Goal: Information Seeking & Learning: Learn about a topic

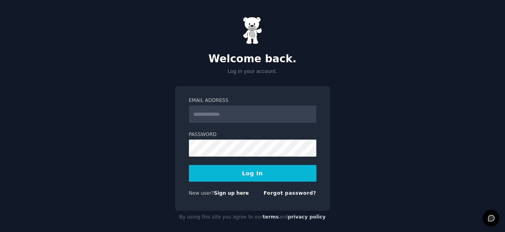
type input "**********"
click at [261, 117] on input "**********" at bounding box center [253, 113] width 128 height 17
type input "**********"
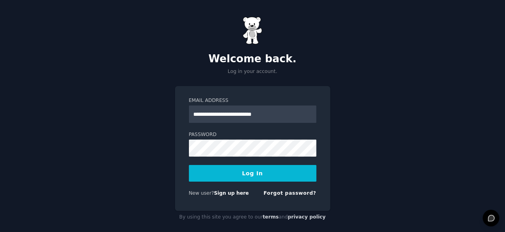
click at [254, 172] on button "Log In" at bounding box center [253, 173] width 128 height 17
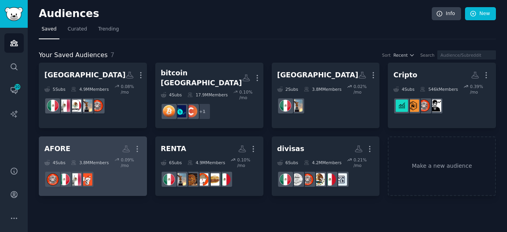
click at [109, 168] on dd "r/ExplicameComoMorrito" at bounding box center [92, 179] width 97 height 22
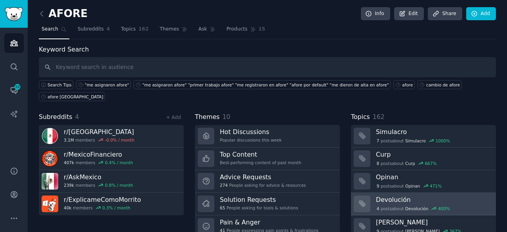
scroll to position [40, 0]
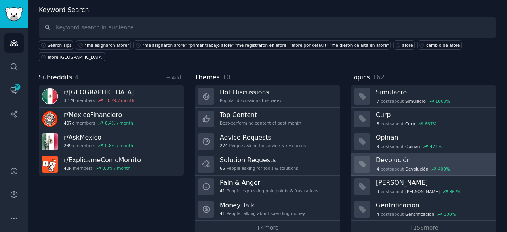
click at [405, 166] on span "Devolución" at bounding box center [416, 169] width 23 height 6
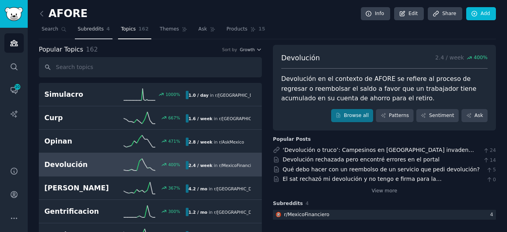
click at [86, 29] on span "Subreddits" at bounding box center [91, 29] width 26 height 7
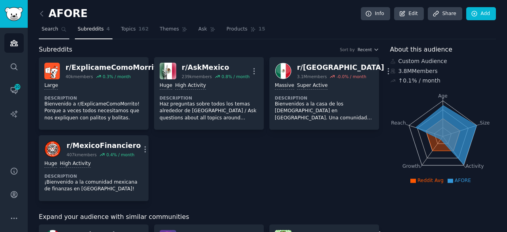
click at [54, 33] on link "Search" at bounding box center [54, 31] width 31 height 16
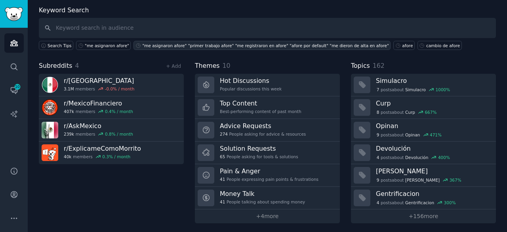
scroll to position [40, 0]
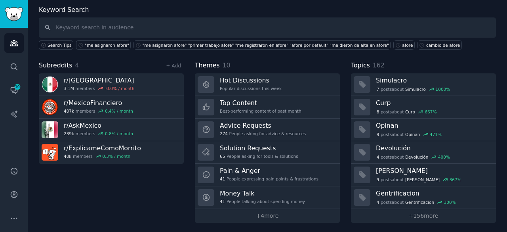
click at [117, 27] on input "text" at bounding box center [267, 27] width 457 height 20
click at [402, 46] on div "afore" at bounding box center [407, 45] width 11 height 6
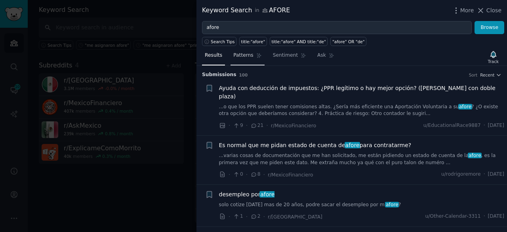
click at [243, 54] on span "Patterns" at bounding box center [243, 55] width 20 height 7
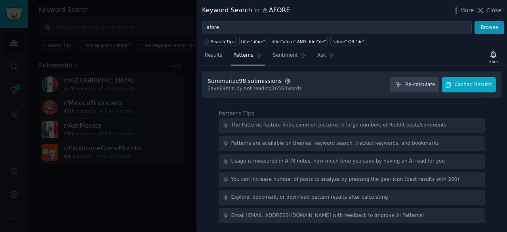
click at [285, 78] on icon "button" at bounding box center [288, 81] width 7 height 7
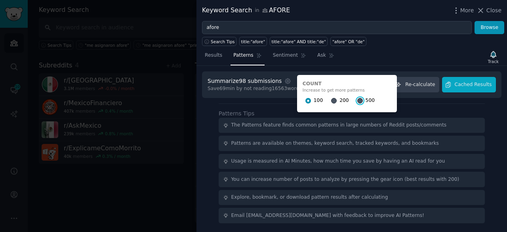
click at [357, 99] on input "500" at bounding box center [360, 101] width 6 height 6
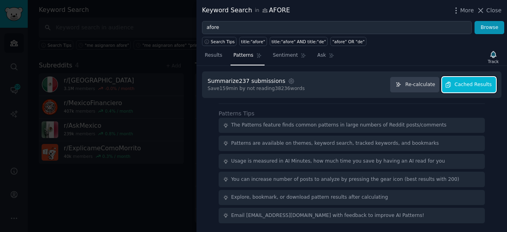
click at [461, 83] on span "Cached Results" at bounding box center [473, 84] width 37 height 7
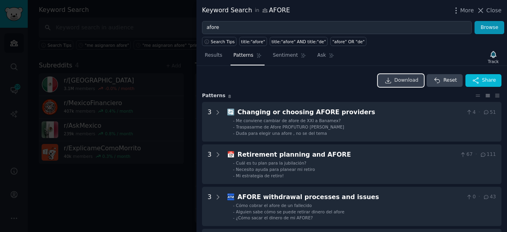
click at [402, 81] on span "Download" at bounding box center [407, 80] width 24 height 7
click at [455, 8] on icon "button" at bounding box center [456, 10] width 8 height 8
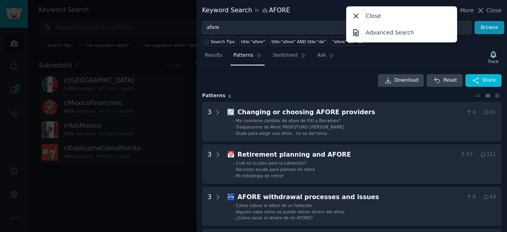
click at [54, 191] on div at bounding box center [253, 116] width 507 height 232
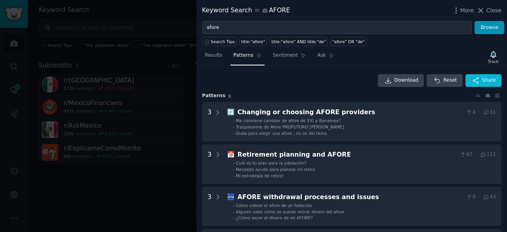
click at [15, 191] on div at bounding box center [253, 116] width 507 height 232
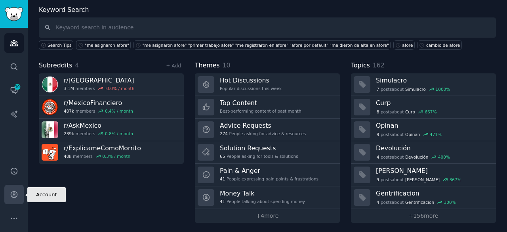
click at [13, 199] on link "Account" at bounding box center [13, 194] width 19 height 19
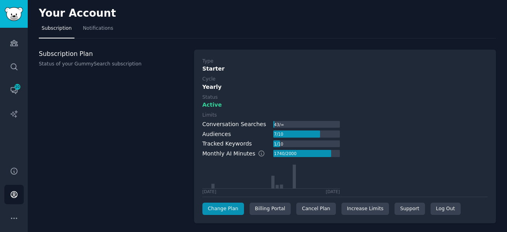
scroll to position [38, 0]
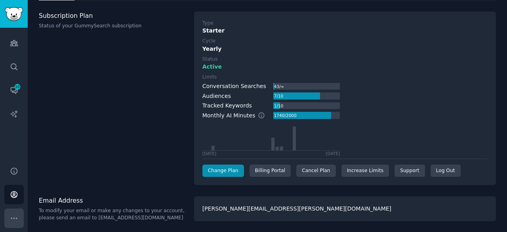
click at [17, 214] on button "More" at bounding box center [13, 217] width 19 height 19
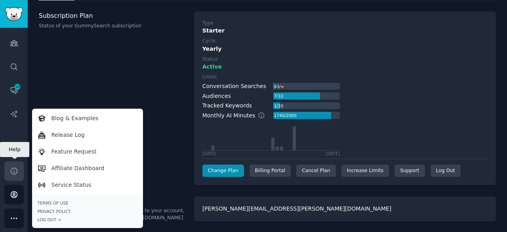
click at [15, 172] on icon "Sidebar" at bounding box center [14, 171] width 8 height 8
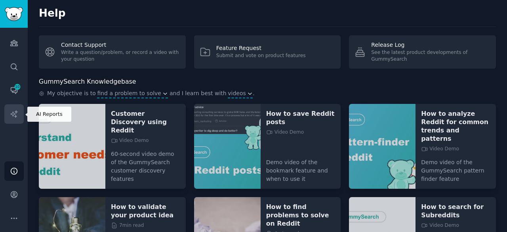
click at [13, 111] on icon "Sidebar" at bounding box center [14, 114] width 8 height 8
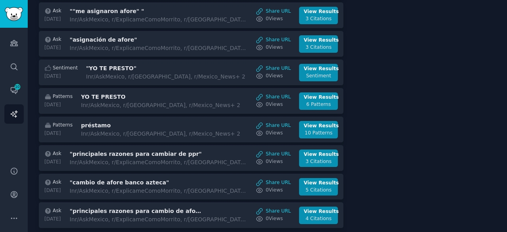
scroll to position [557, 0]
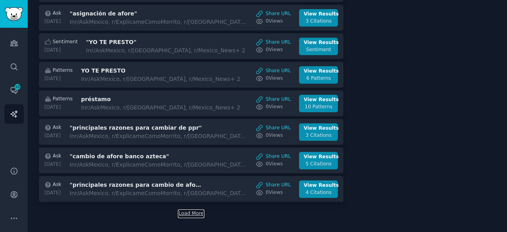
click at [190, 210] on button "Load More" at bounding box center [191, 213] width 25 height 7
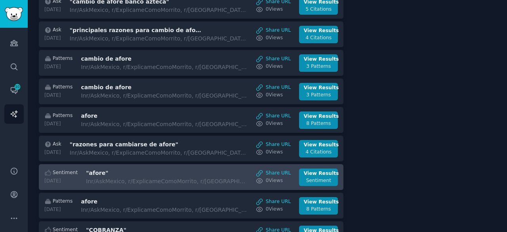
scroll to position [716, 0]
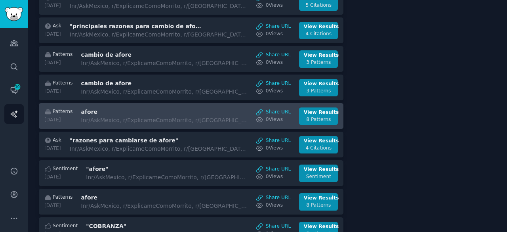
click at [163, 116] on div "In r/AskMexico, r/ExplicameComoMorrito, r/mexico + 1" at bounding box center [164, 120] width 167 height 8
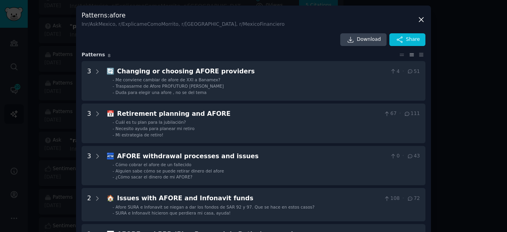
click at [421, 18] on icon at bounding box center [421, 19] width 8 height 8
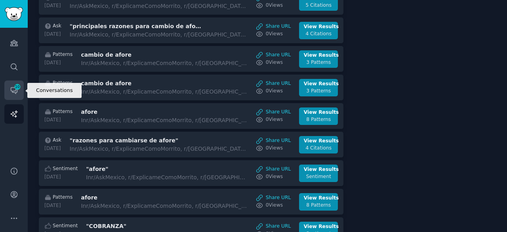
click at [23, 90] on link "Conversations 10" at bounding box center [13, 89] width 19 height 19
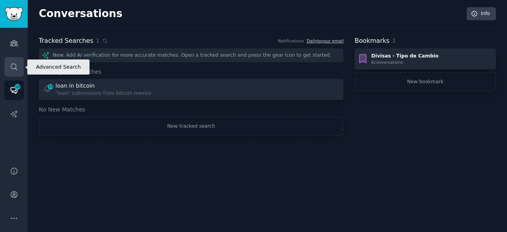
click at [11, 69] on icon "Sidebar" at bounding box center [14, 67] width 8 height 8
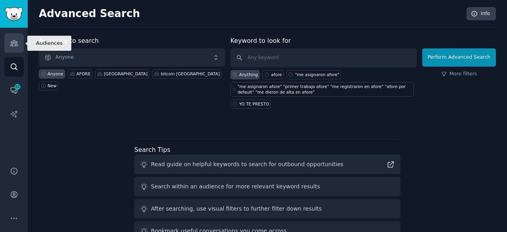
click at [17, 44] on icon "Sidebar" at bounding box center [14, 43] width 8 height 8
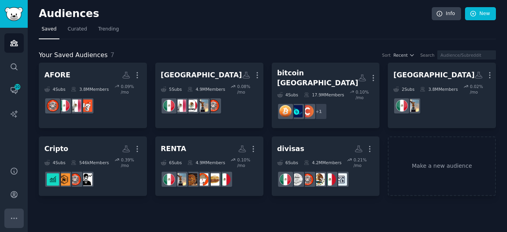
click at [15, 218] on icon "Sidebar" at bounding box center [14, 218] width 8 height 8
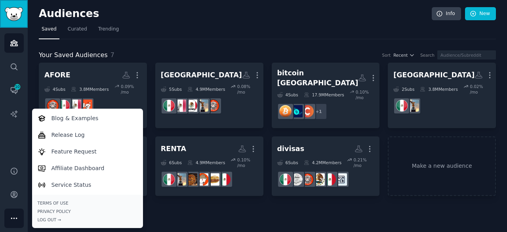
click at [18, 17] on img "Sidebar" at bounding box center [14, 14] width 18 height 14
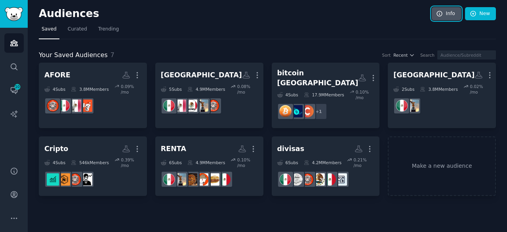
click at [444, 17] on link "Info" at bounding box center [446, 13] width 29 height 13
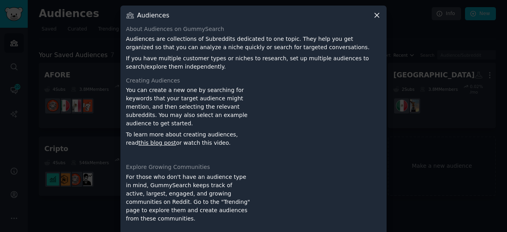
click at [375, 13] on icon at bounding box center [377, 15] width 8 height 8
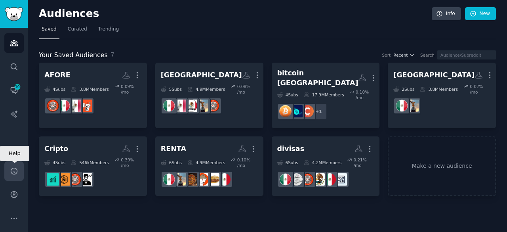
click at [19, 174] on link "Help" at bounding box center [13, 170] width 19 height 19
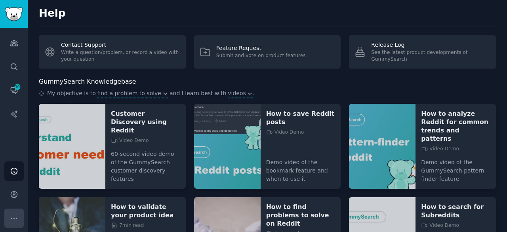
click at [20, 216] on button "More" at bounding box center [13, 217] width 19 height 19
click at [19, 197] on link "Account" at bounding box center [13, 194] width 19 height 19
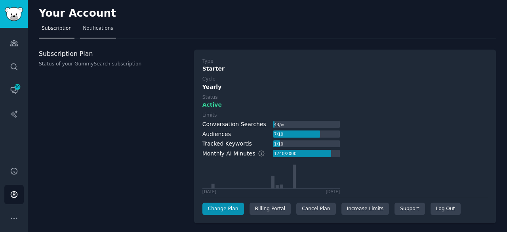
click at [86, 30] on span "Notifications" at bounding box center [98, 28] width 31 height 7
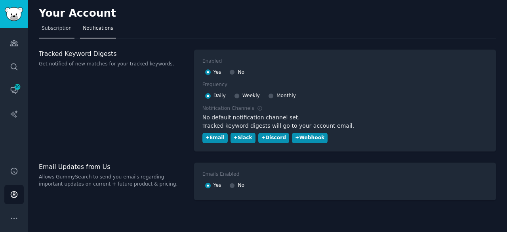
click at [70, 31] on link "Subscription" at bounding box center [57, 30] width 36 height 16
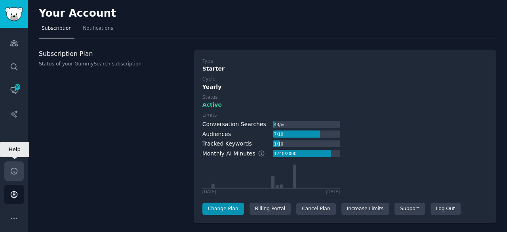
click at [15, 172] on icon "Sidebar" at bounding box center [14, 171] width 8 height 8
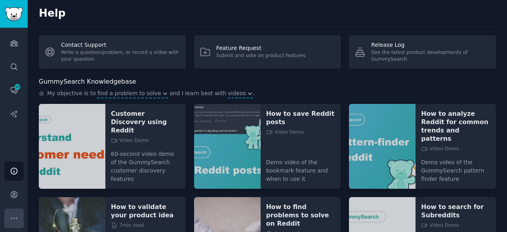
click at [15, 214] on button "More" at bounding box center [13, 217] width 19 height 19
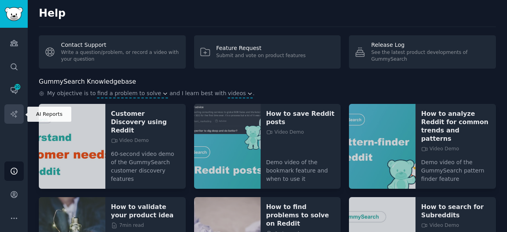
click at [21, 109] on link "AI Reports" at bounding box center [13, 113] width 19 height 19
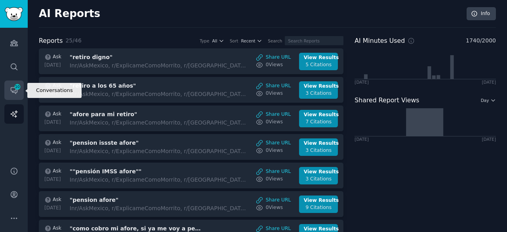
click at [21, 94] on link "Conversations 10" at bounding box center [13, 89] width 19 height 19
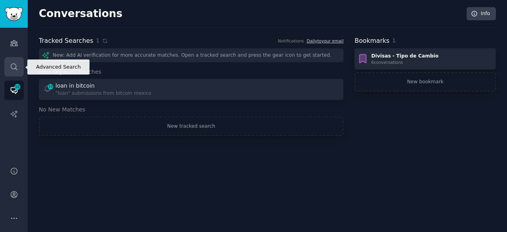
click at [17, 76] on link "Search" at bounding box center [13, 66] width 19 height 19
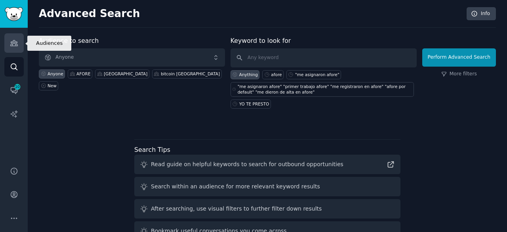
click at [17, 34] on link "Audiences" at bounding box center [13, 42] width 19 height 19
